Goal: Find specific page/section: Find specific page/section

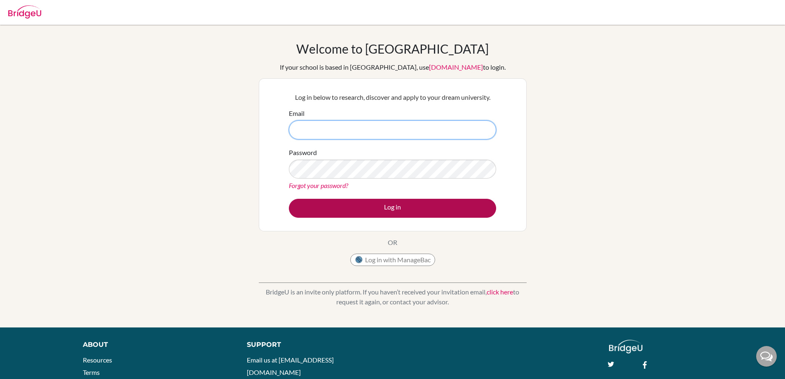
type input "nina.hedin@helsingborg.se"
click at [411, 208] on button "Log in" at bounding box center [392, 208] width 207 height 19
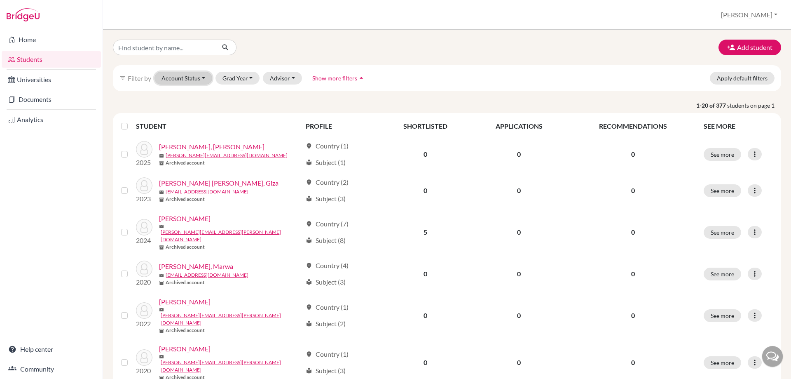
click at [203, 77] on button "Account Status" at bounding box center [183, 78] width 58 height 13
click at [203, 97] on span "Active accounts" at bounding box center [187, 96] width 45 height 10
